Goal: Task Accomplishment & Management: Manage account settings

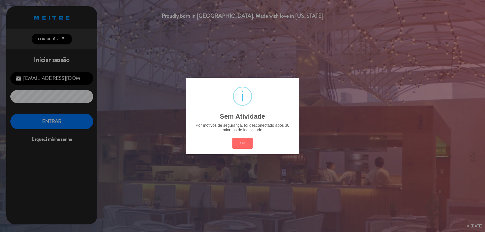
click at [245, 143] on button "OK" at bounding box center [242, 143] width 20 height 11
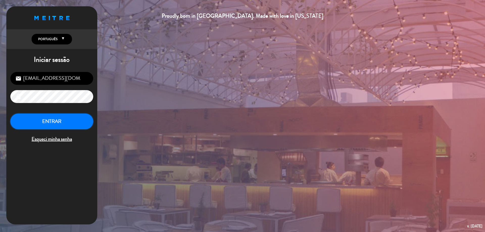
click at [74, 119] on button "ENTRAR" at bounding box center [51, 122] width 83 height 16
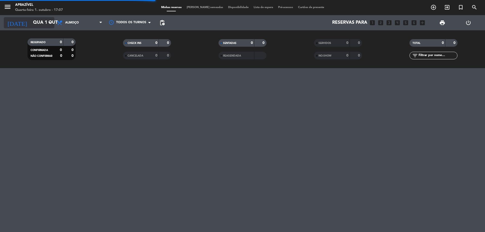
click at [51, 24] on icon "arrow_drop_down" at bounding box center [50, 23] width 6 height 6
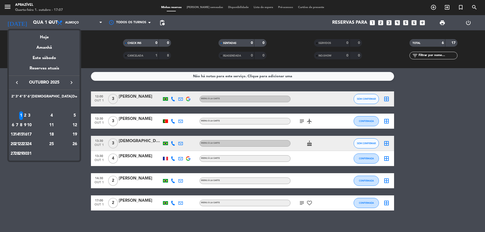
click at [27, 124] on div "9" at bounding box center [25, 125] width 4 height 9
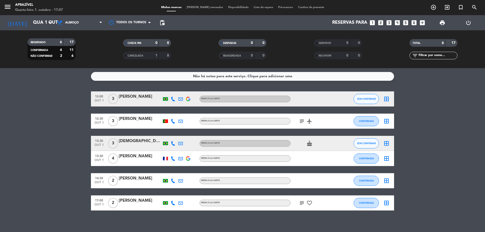
type input "Qui 9 out"
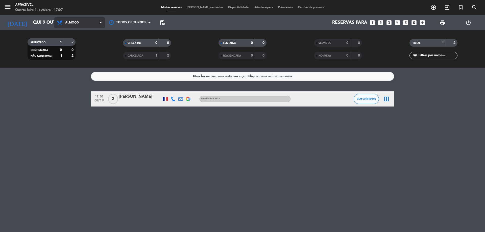
click at [83, 24] on span "Almoço" at bounding box center [79, 22] width 51 height 11
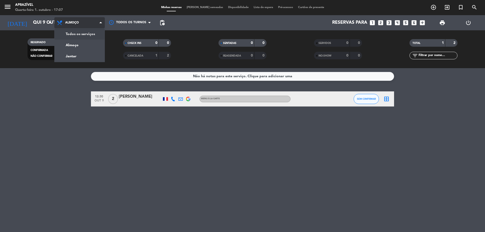
click at [82, 35] on div "menu Aprazível Quarta-feira 1. outubro - 17:07 Minhas reservas Mesas semeadas D…" at bounding box center [242, 34] width 485 height 68
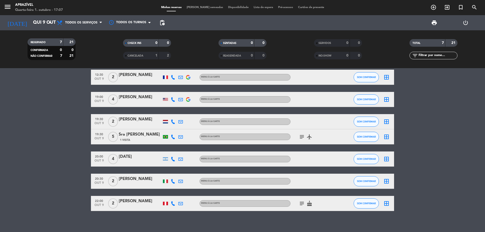
scroll to position [13, 0]
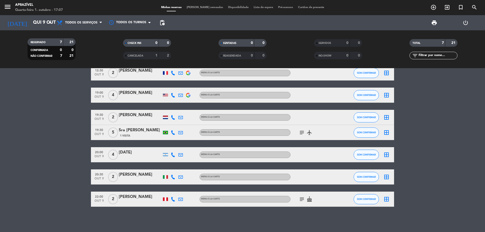
click at [144, 196] on div "[PERSON_NAME]" at bounding box center [140, 197] width 43 height 7
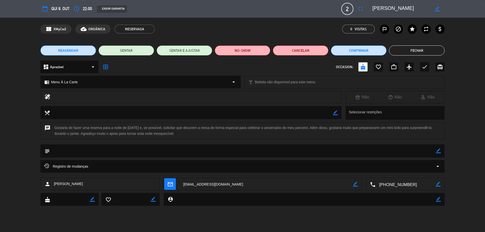
click at [74, 52] on span "REAGENDAR" at bounding box center [68, 50] width 20 height 5
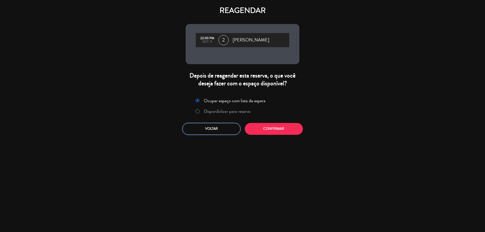
click at [195, 132] on button "Voltar" at bounding box center [211, 129] width 58 height 12
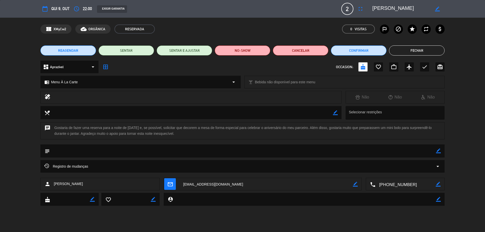
click at [93, 66] on icon "arrow_drop_down" at bounding box center [93, 67] width 6 height 6
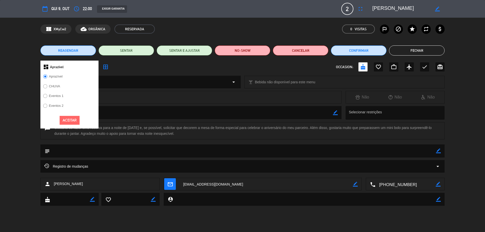
click at [93, 66] on div "dashboard Aprazível" at bounding box center [69, 67] width 58 height 13
click at [121, 65] on div "dashboard Aprazível Aprazível CHUVA Eventos 1 Eventos 2 Aceitar border_all OCCA…" at bounding box center [242, 67] width 404 height 13
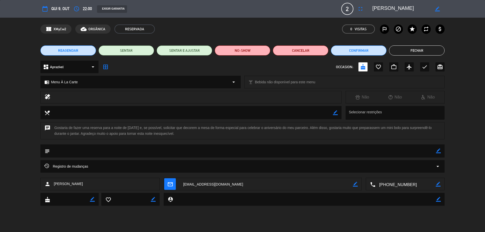
click at [79, 164] on span "Registro de mudanças" at bounding box center [66, 166] width 44 height 6
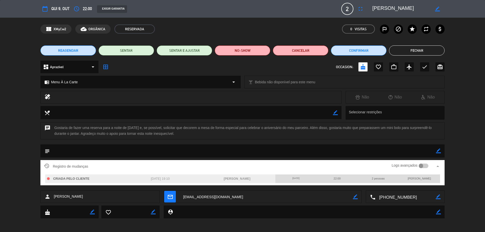
click at [343, 179] on div "22:00" at bounding box center [337, 179] width 41 height 8
